Goal: Information Seeking & Learning: Check status

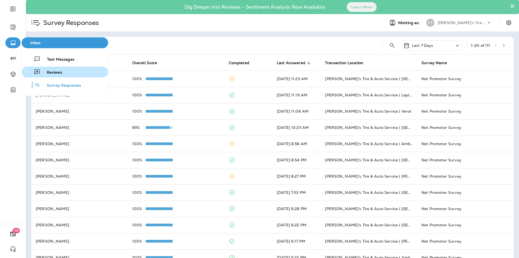
click at [52, 73] on span "Reviews" at bounding box center [51, 72] width 22 height 5
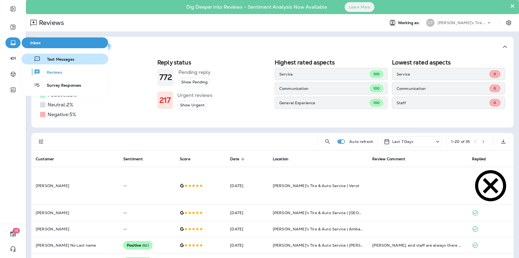
click at [59, 59] on span "Text Messages" at bounding box center [58, 59] width 34 height 5
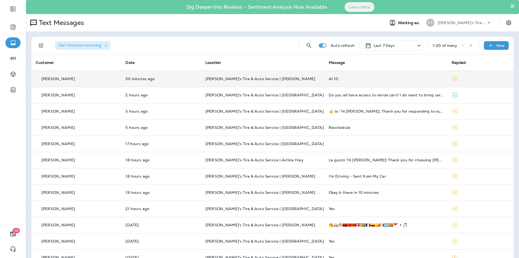
click at [367, 76] on td "Al 10" at bounding box center [385, 79] width 123 height 16
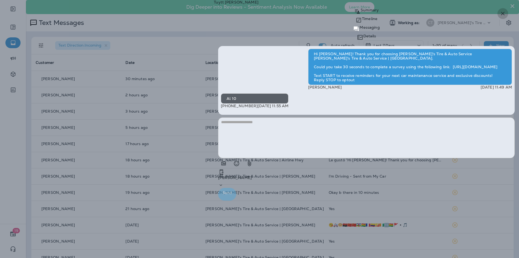
click at [504, 13] on icon "button" at bounding box center [503, 13] width 6 height 6
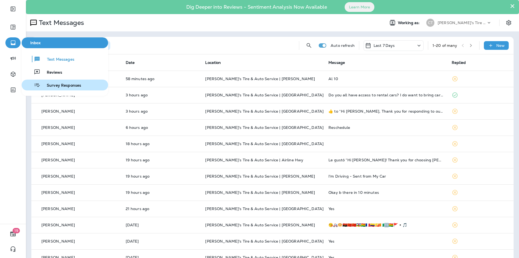
click at [59, 88] on span "Survey Responses" at bounding box center [60, 85] width 41 height 5
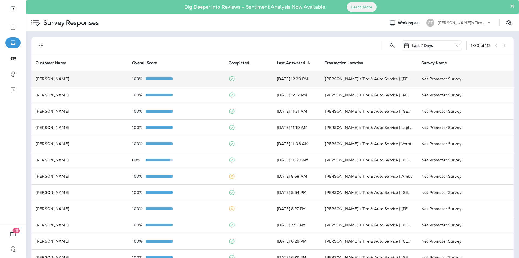
click at [195, 81] on td "100%" at bounding box center [176, 79] width 97 height 16
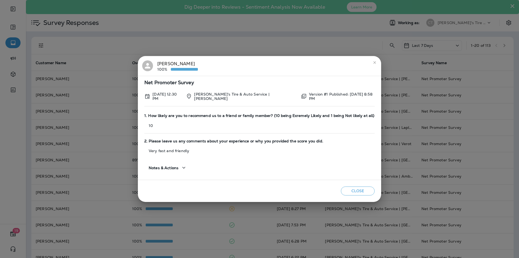
click at [374, 62] on icon "close" at bounding box center [375, 62] width 4 height 4
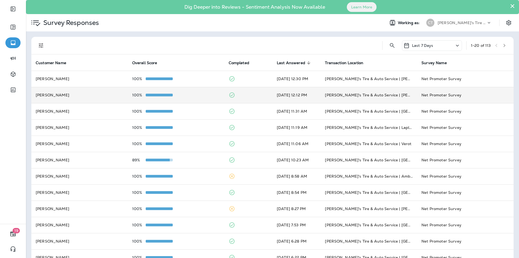
click at [205, 93] on div "100%" at bounding box center [176, 95] width 88 height 4
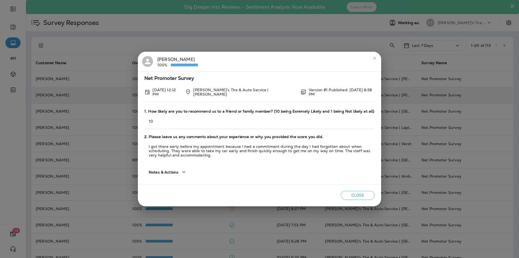
click at [376, 58] on icon "close" at bounding box center [374, 58] width 2 height 2
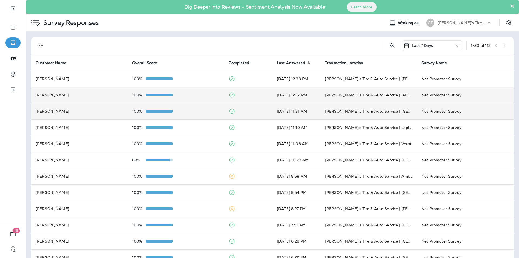
click at [206, 113] on div "100%" at bounding box center [176, 111] width 88 height 4
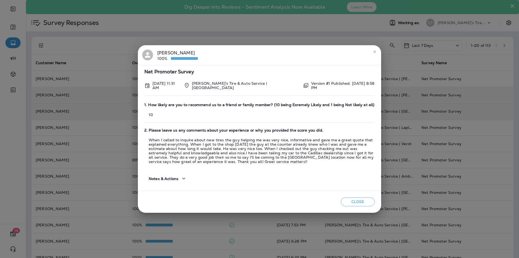
click at [376, 52] on icon "close" at bounding box center [375, 51] width 4 height 4
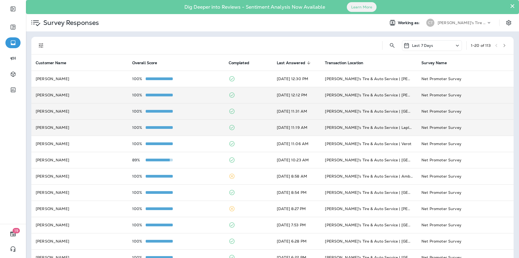
click at [210, 129] on div "100%" at bounding box center [176, 127] width 88 height 4
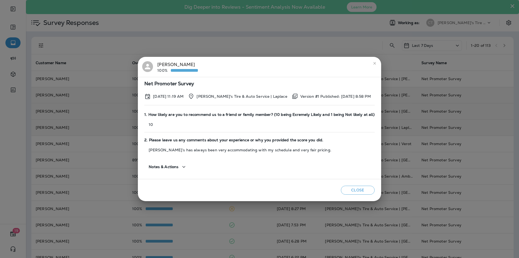
click at [373, 62] on icon "close" at bounding box center [375, 63] width 4 height 4
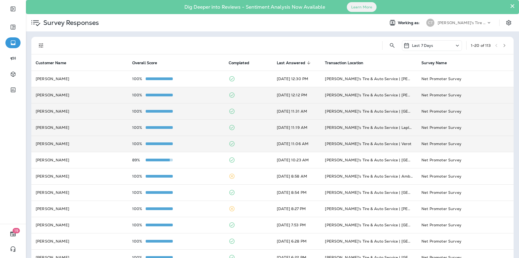
click at [201, 144] on div "100%" at bounding box center [176, 143] width 88 height 4
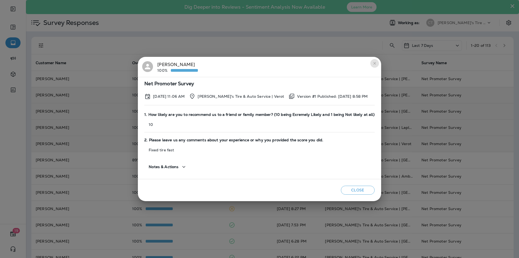
click at [373, 64] on icon "close" at bounding box center [375, 63] width 4 height 4
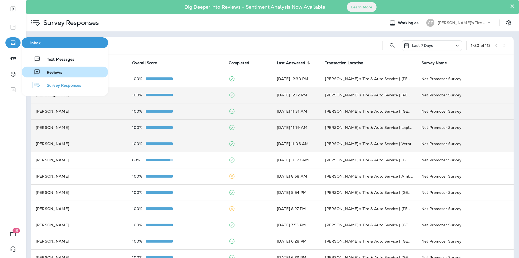
click at [57, 72] on span "Reviews" at bounding box center [51, 72] width 22 height 5
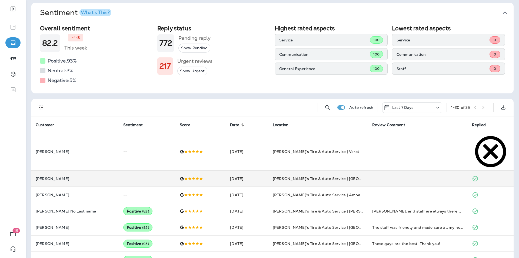
scroll to position [81, 0]
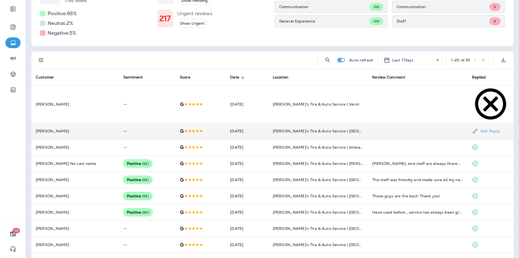
click at [430, 123] on td at bounding box center [417, 131] width 99 height 16
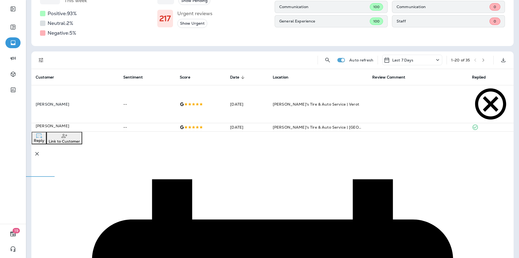
scroll to position [98, 0]
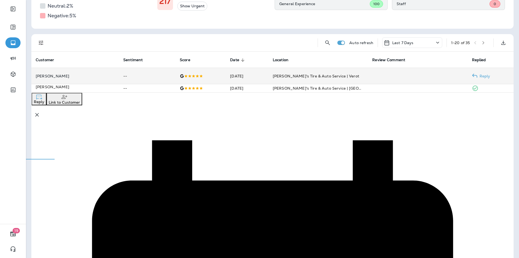
click at [428, 76] on td at bounding box center [417, 76] width 99 height 16
